Goal: Transaction & Acquisition: Obtain resource

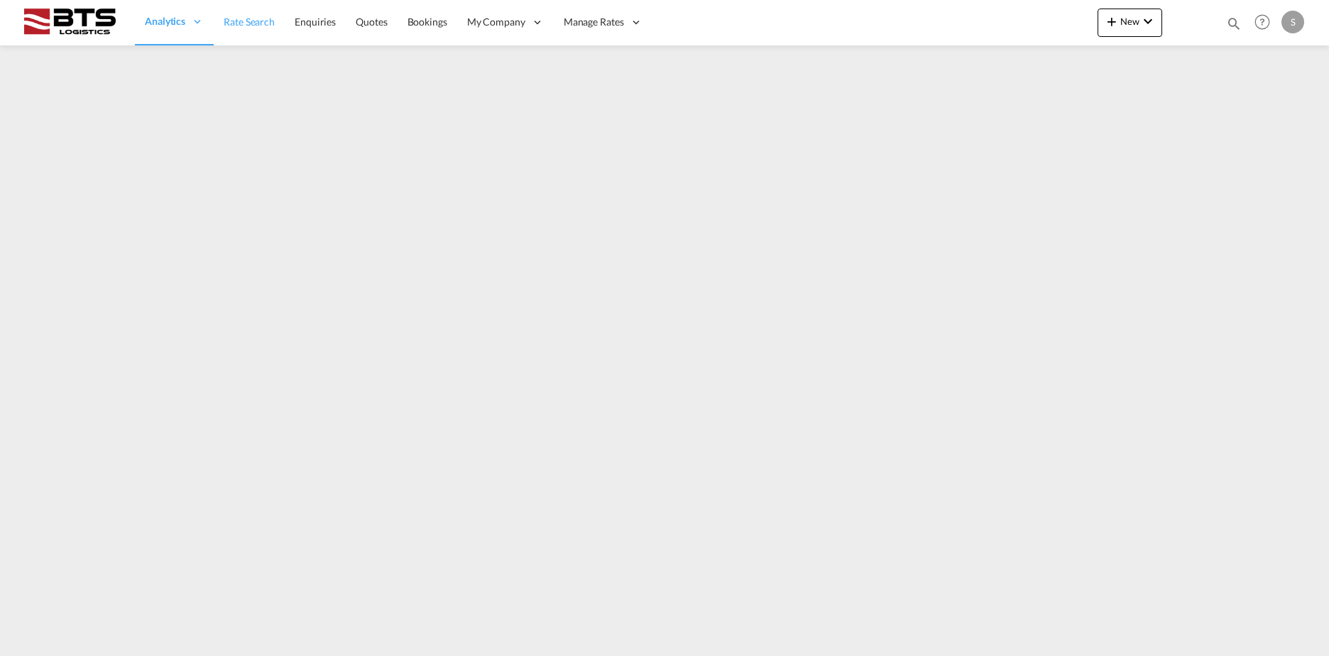
click at [253, 26] on span "Rate Search" at bounding box center [249, 22] width 51 height 12
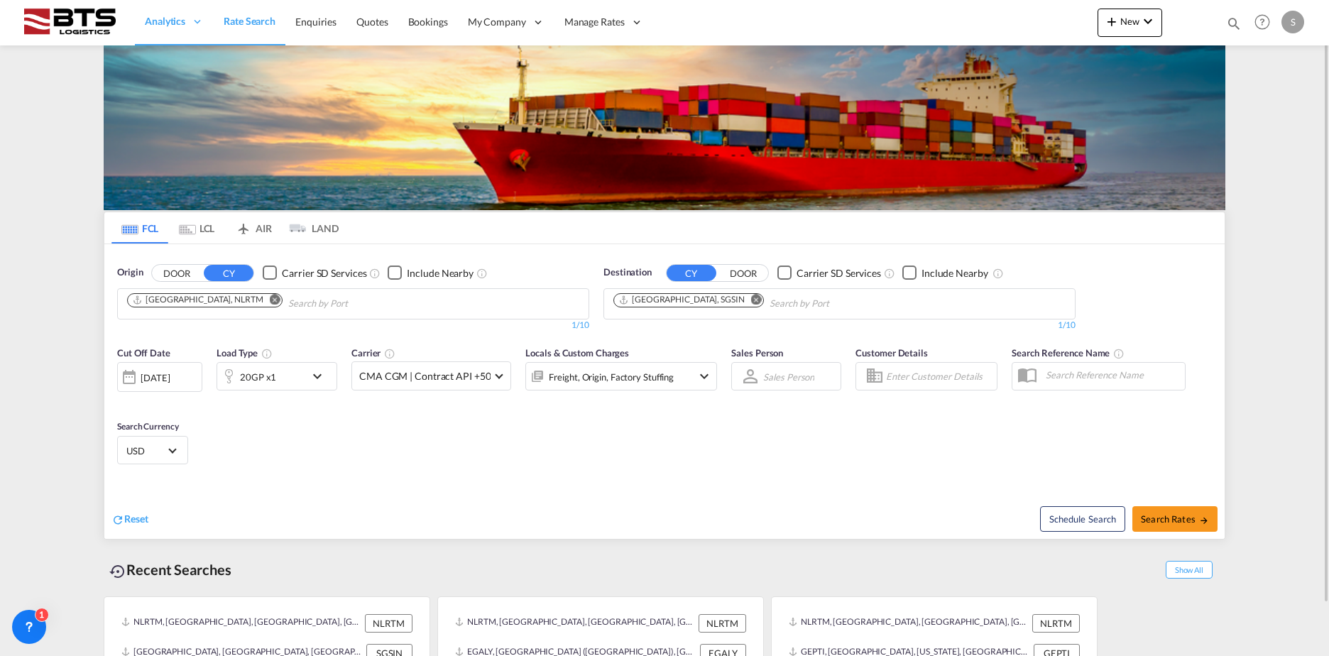
click at [751, 300] on md-icon "Remove" at bounding box center [756, 299] width 11 height 11
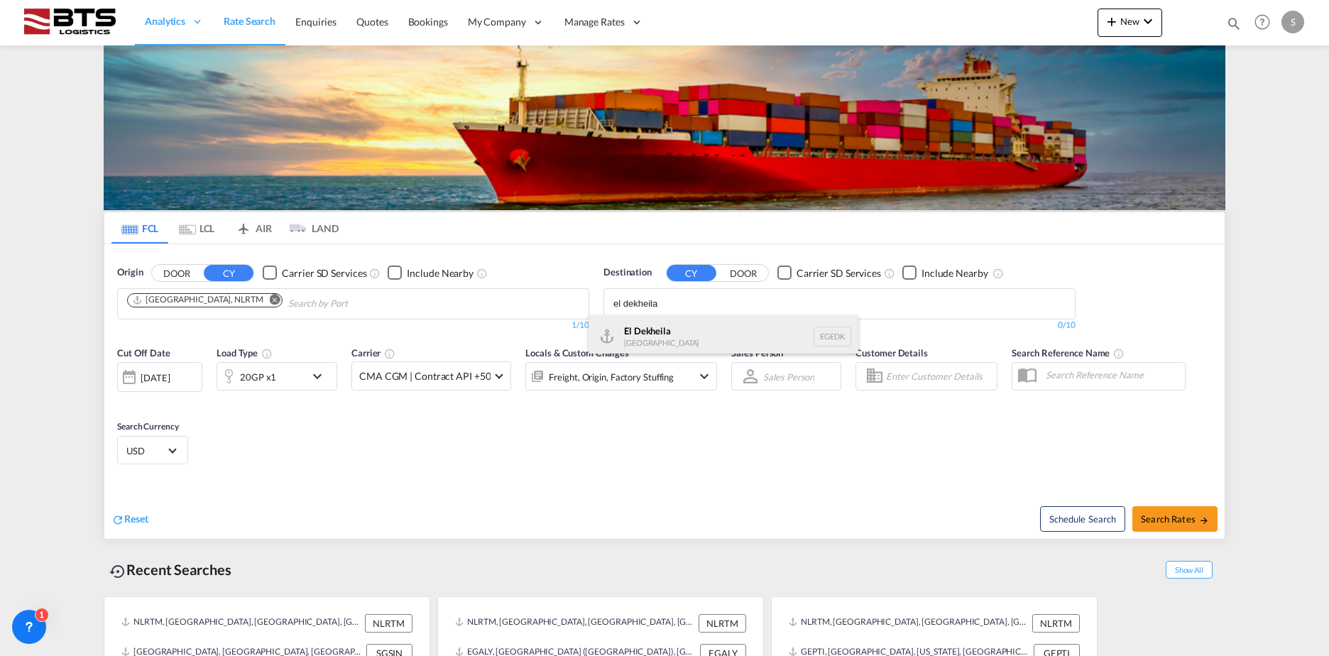
type input "el dekheila"
click at [642, 349] on div "El Dekheila [GEOGRAPHIC_DATA] [GEOGRAPHIC_DATA]" at bounding box center [723, 336] width 270 height 43
click at [1176, 517] on span "Search Rates" at bounding box center [1175, 518] width 68 height 11
type input "NLRTM to EGEDK / [DATE]"
